Goal: Information Seeking & Learning: Check status

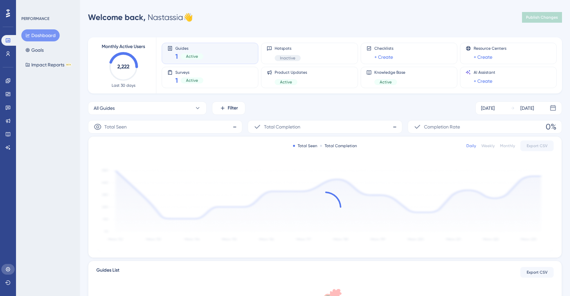
click at [9, 266] on icon at bounding box center [7, 268] width 5 height 5
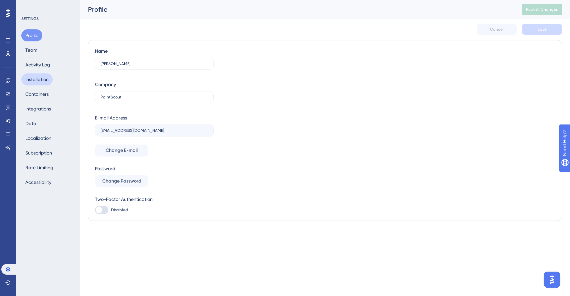
click at [34, 82] on button "Installation" at bounding box center [36, 79] width 31 height 12
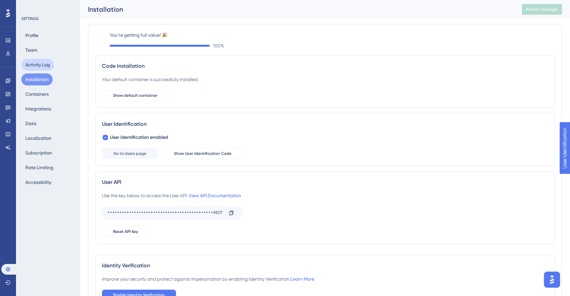
click at [34, 63] on button "Activity Log" at bounding box center [37, 65] width 33 height 12
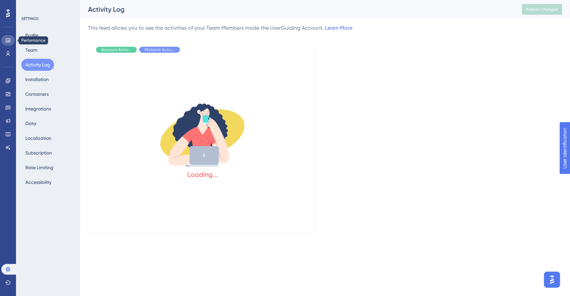
click at [5, 36] on link at bounding box center [7, 40] width 13 height 11
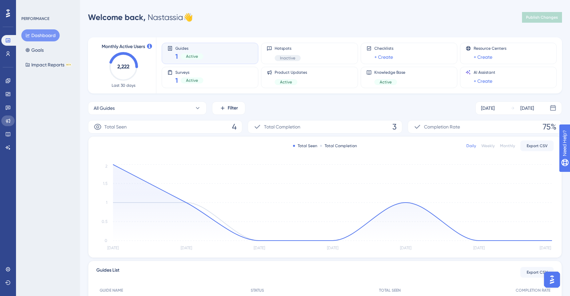
click at [6, 121] on icon at bounding box center [8, 121] width 4 height 4
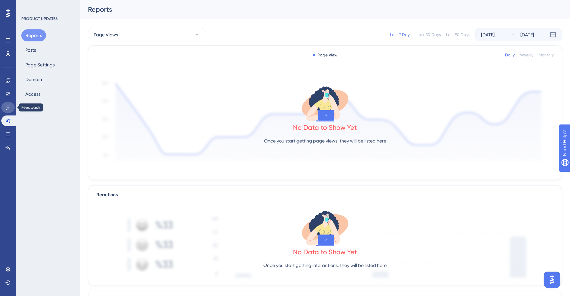
click at [9, 108] on icon at bounding box center [7, 107] width 5 height 5
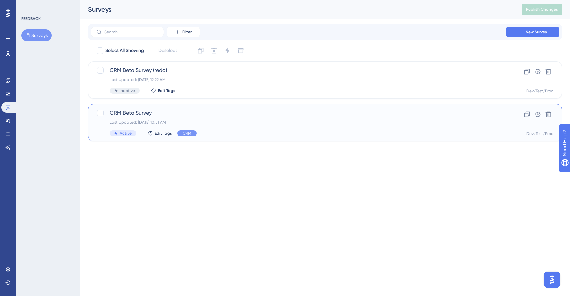
click at [175, 114] on span "CRM Beta Survey" at bounding box center [299, 113] width 378 height 8
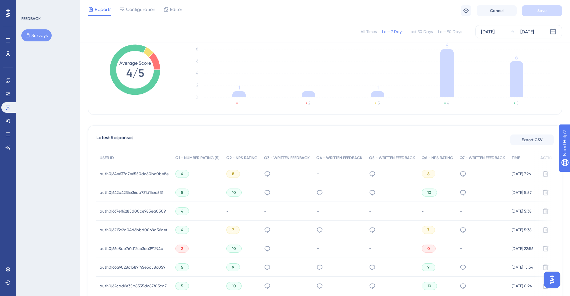
scroll to position [152, 0]
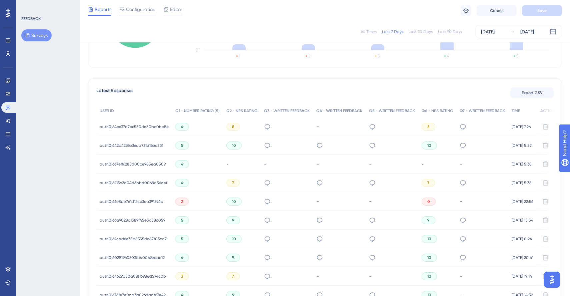
click at [160, 128] on span "auth0|64e637d7e6550dc80bc0be8e" at bounding box center [134, 126] width 69 height 5
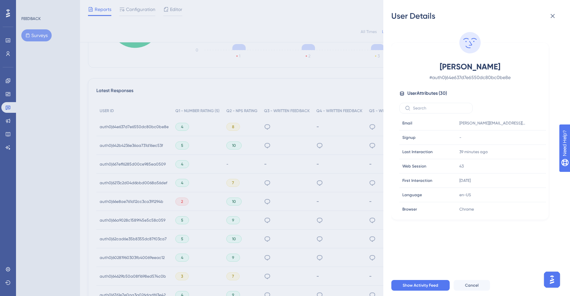
click at [175, 148] on div "User Details [PERSON_NAME] # auth0|64e637d7e6550dc80bc0be8e User Attributes ( 3…" at bounding box center [285, 148] width 570 height 296
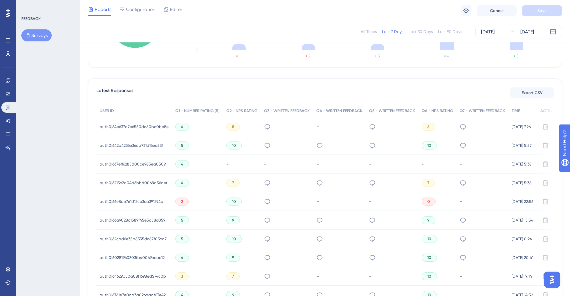
click at [181, 126] on span "4" at bounding box center [182, 126] width 2 height 5
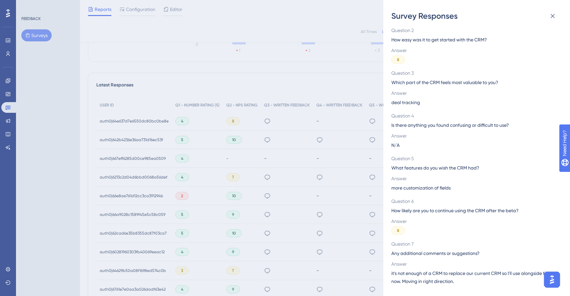
scroll to position [158, 0]
click at [330, 166] on div "Survey Responses auth0|64e637d7e6550dc80bc0be8e Question 1 How satisfied are yo…" at bounding box center [285, 148] width 570 height 296
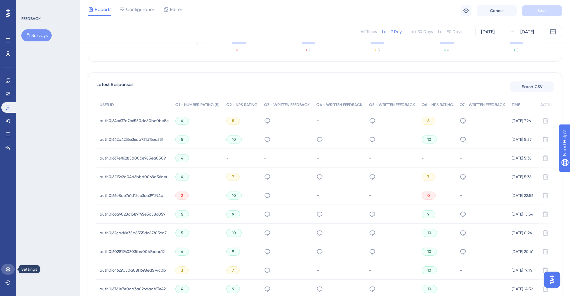
click at [7, 270] on icon at bounding box center [8, 269] width 4 height 4
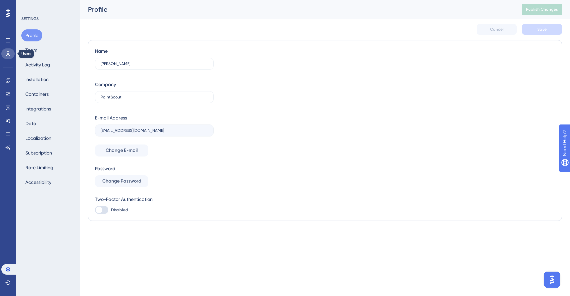
click at [6, 48] on link at bounding box center [7, 53] width 13 height 11
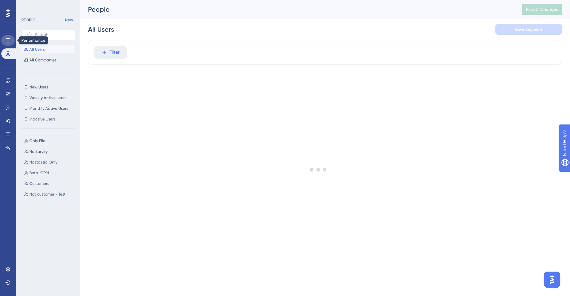
click at [6, 41] on icon at bounding box center [7, 40] width 5 height 5
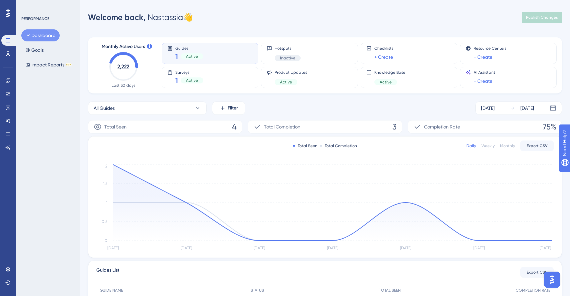
click at [171, 129] on div "Total Seen 4" at bounding box center [165, 126] width 154 height 13
click at [162, 103] on button "All Guides" at bounding box center [147, 107] width 119 height 13
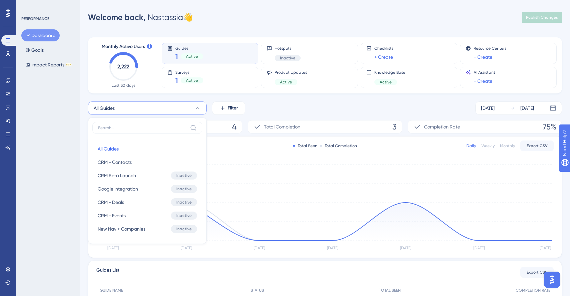
scroll to position [33, 0]
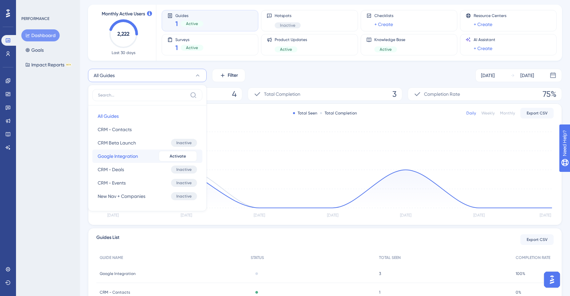
click at [140, 156] on button "Google Integration Google Integration Inactive Activate" at bounding box center [147, 155] width 110 height 13
